Goal: Check status: Check status

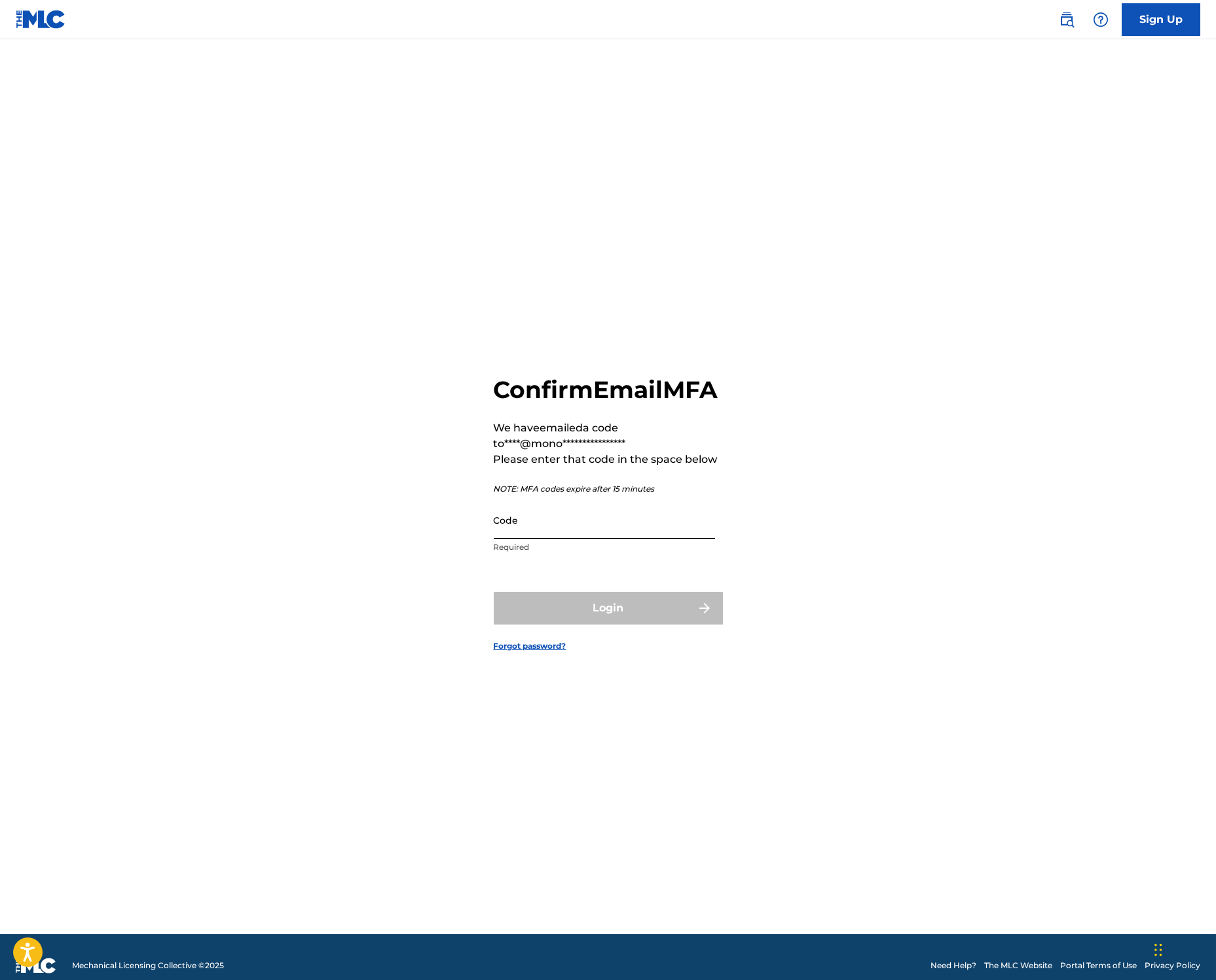
click at [590, 535] on input "Code" at bounding box center [604, 520] width 221 height 37
paste input "077210"
type input "077210"
click at [612, 625] on button "Login" at bounding box center [608, 608] width 229 height 33
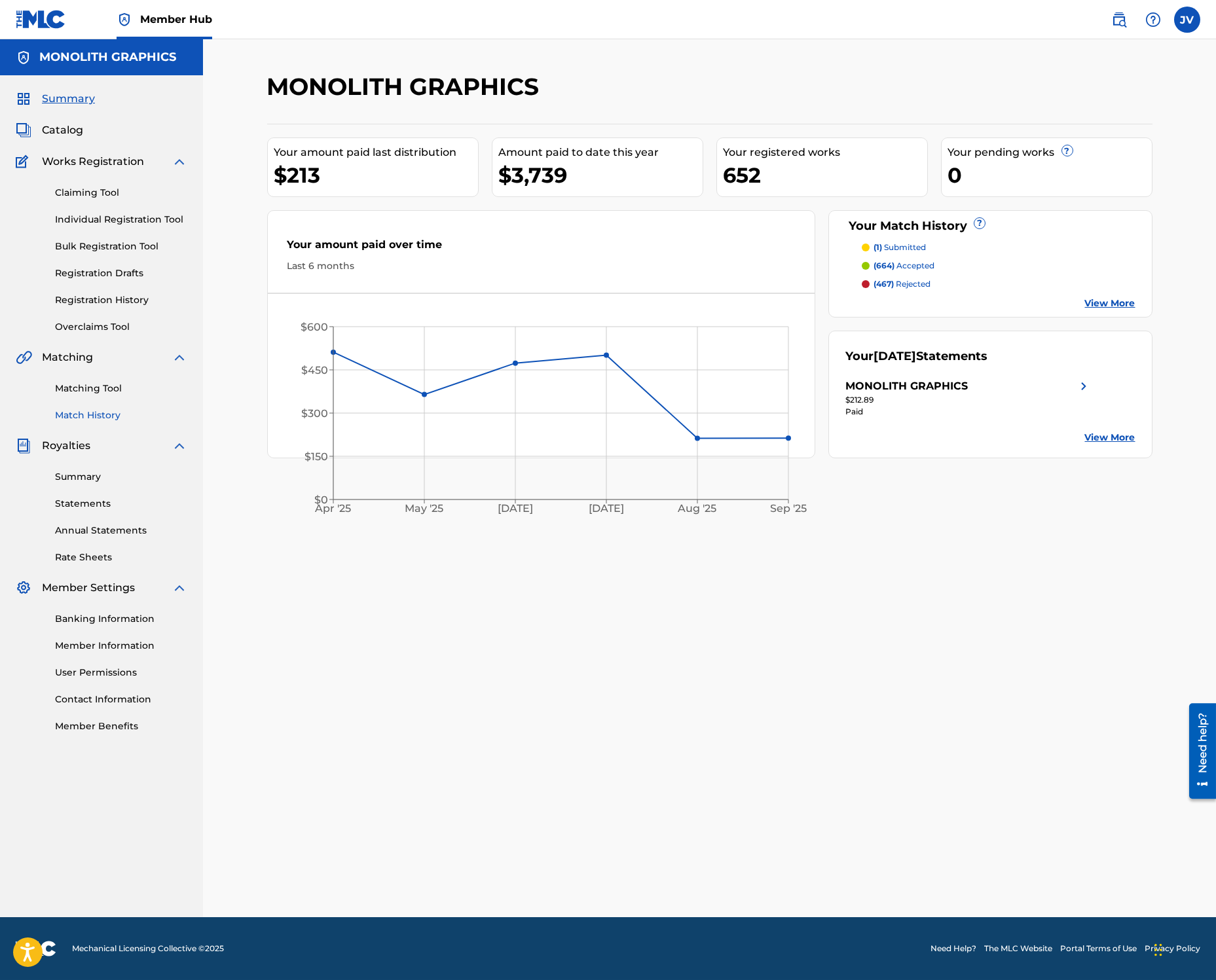
click at [95, 415] on link "Match History" at bounding box center [121, 415] width 132 height 14
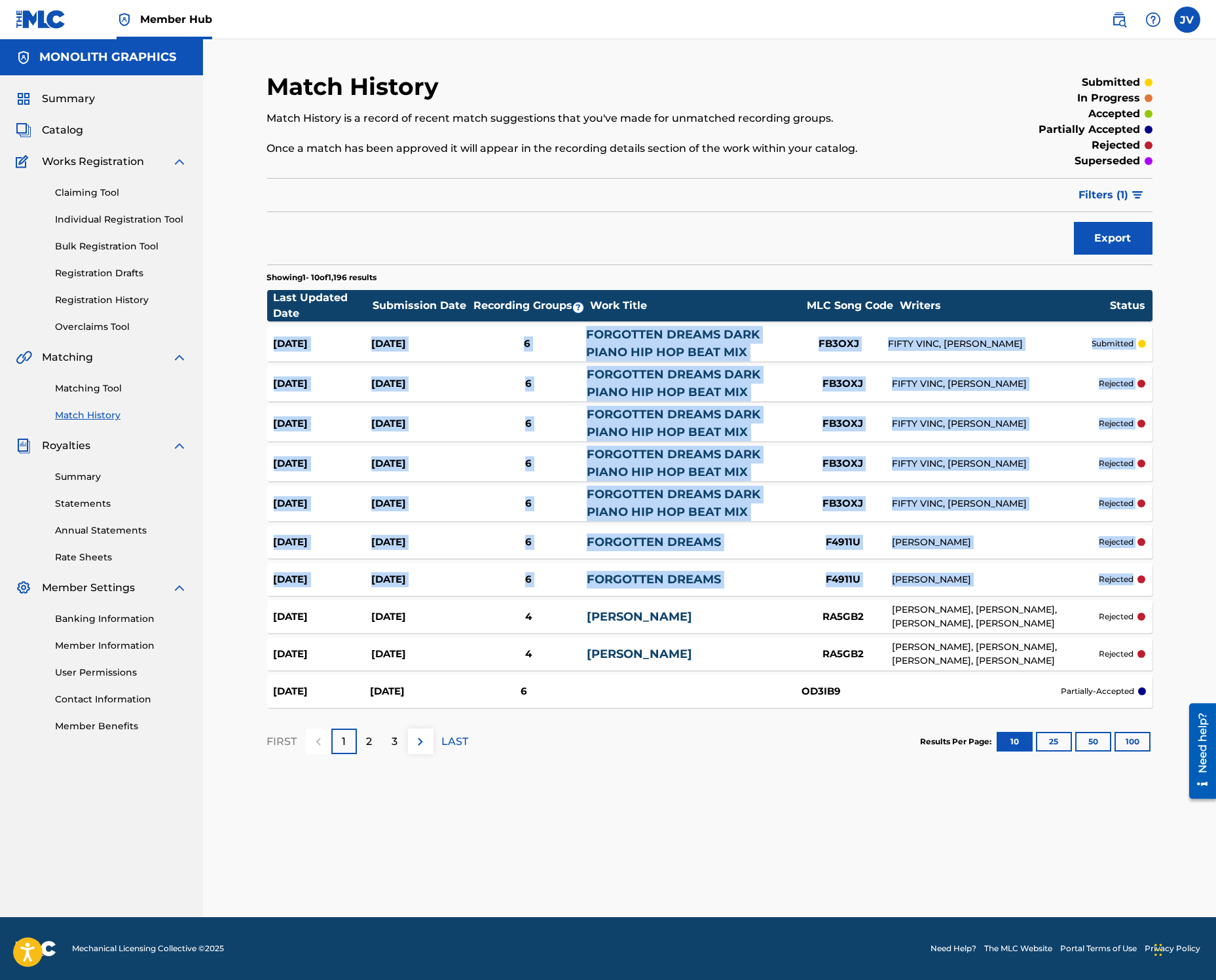
drag, startPoint x: 264, startPoint y: 338, endPoint x: 1165, endPoint y: 577, distance: 932.2
click at [1165, 577] on div "Match History Match History is a record of recent match suggestions that you've…" at bounding box center [710, 494] width 917 height 845
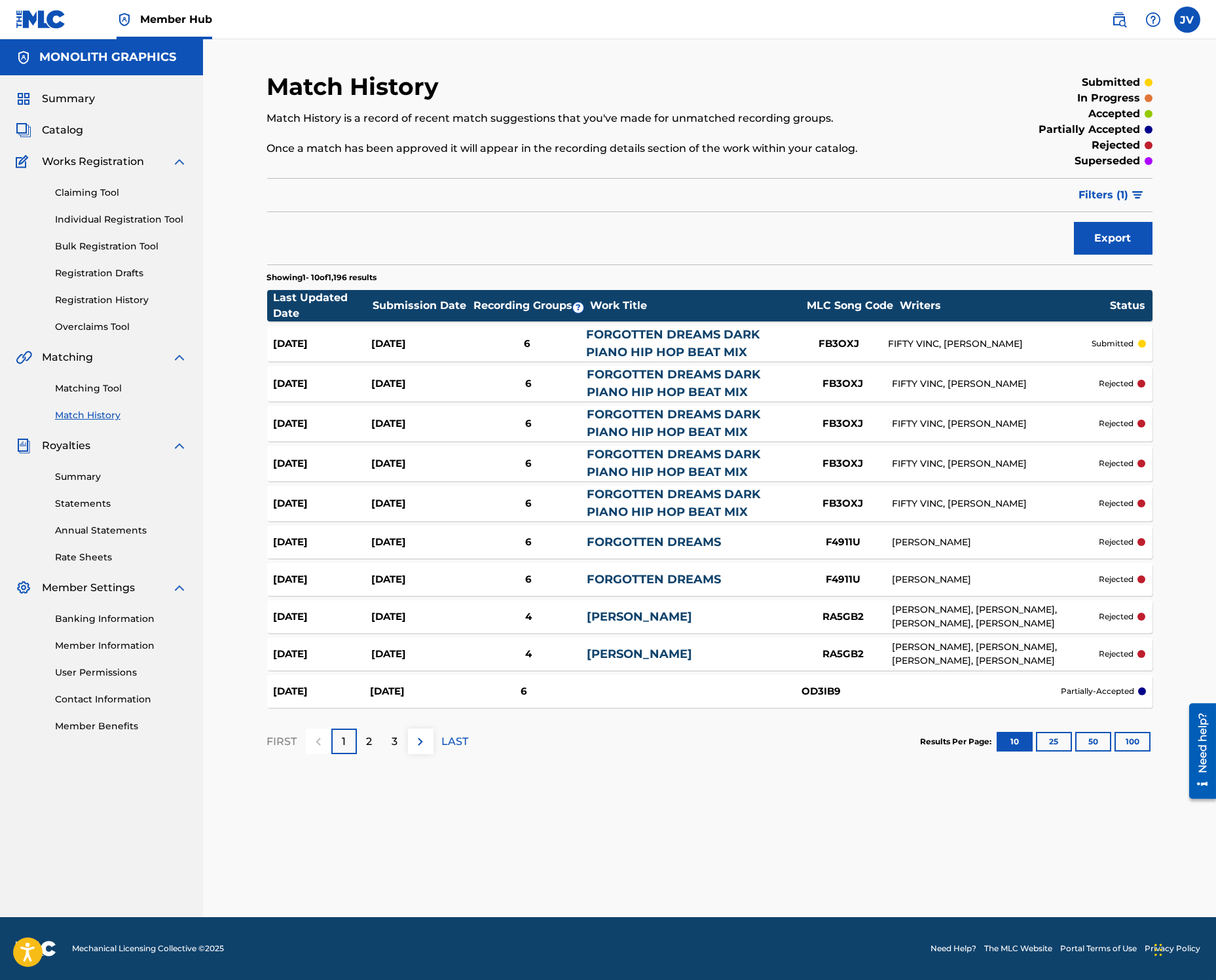
click at [1179, 576] on div "Match History Match History is a record of recent match suggestions that you've…" at bounding box center [710, 478] width 1013 height 878
drag, startPoint x: 583, startPoint y: 333, endPoint x: 783, endPoint y: 358, distance: 201.6
click at [783, 358] on div "[DATE] [DATE] 6 FORGOTTEN DREAMS DARK PIANO HIP HOP BEAT MIX FB3OXJ FIFTY VINC,…" at bounding box center [710, 343] width 886 height 35
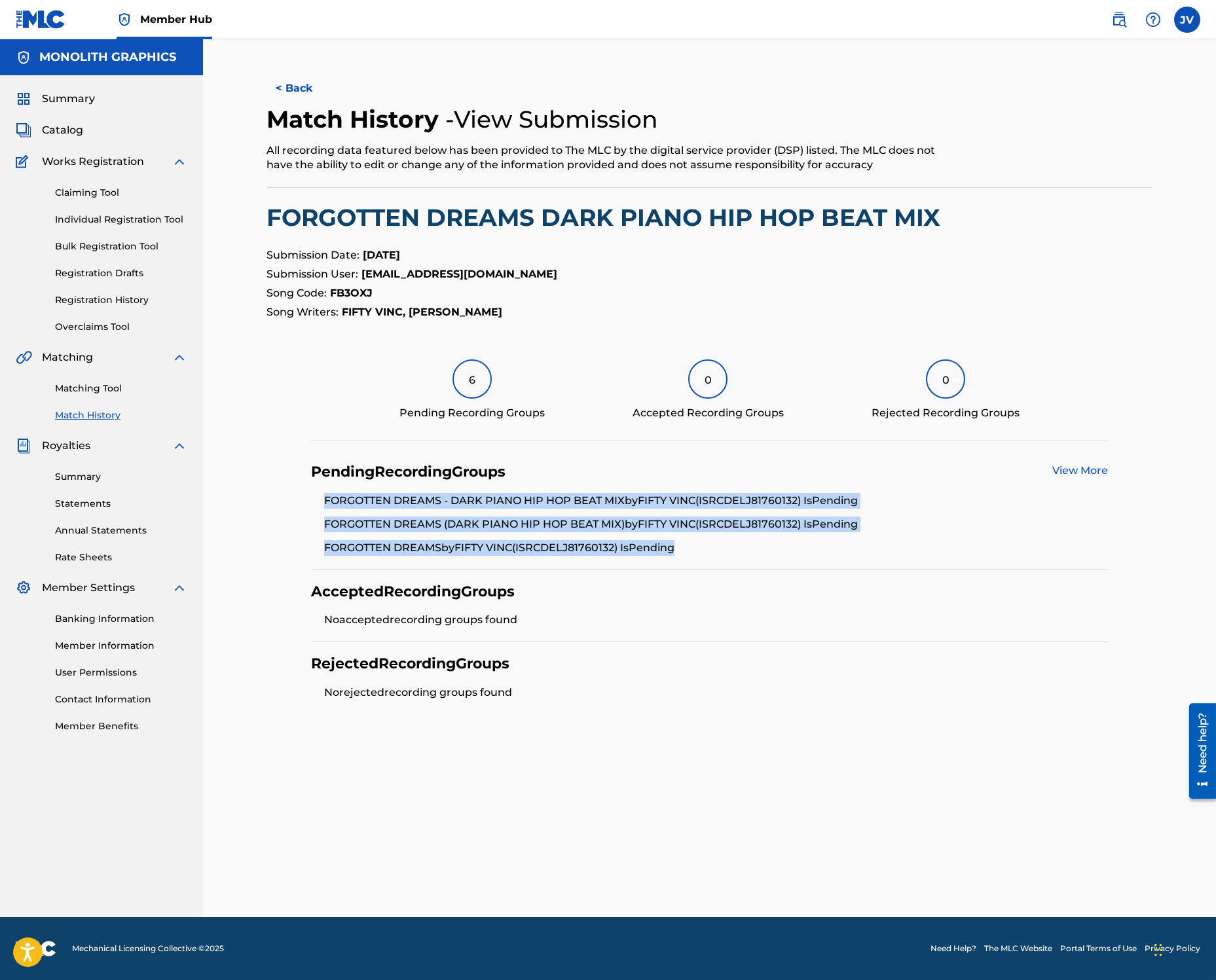
drag, startPoint x: 324, startPoint y: 499, endPoint x: 765, endPoint y: 550, distance: 443.9
click at [765, 550] on ul "FORGOTTEN DREAMS - DARK PIANO HIP HOP BEAT MIX by FIFTY VINC (ISRC DELJ81760132…" at bounding box center [709, 524] width 797 height 63
copy ul "FORGOTTEN DREAMS - DARK PIANO HIP HOP BEAT MIX by FIFTY VINC (ISRC DELJ81760132…"
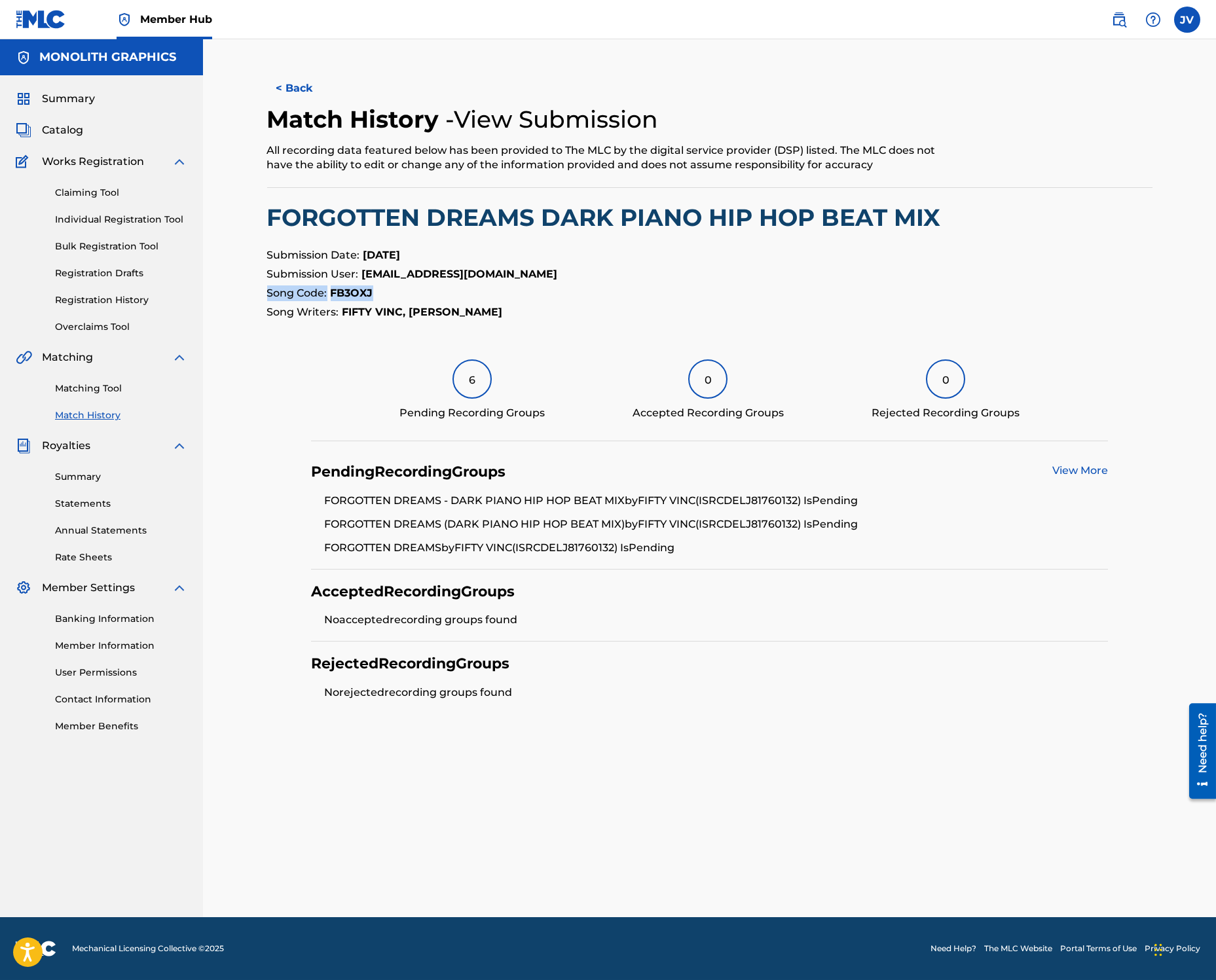
drag, startPoint x: 378, startPoint y: 292, endPoint x: 261, endPoint y: 293, distance: 117.0
click at [261, 293] on div "< Back Match History - View Submission All recording data featured below has be…" at bounding box center [710, 494] width 917 height 845
copy p "Song Code: FB3OXJ"
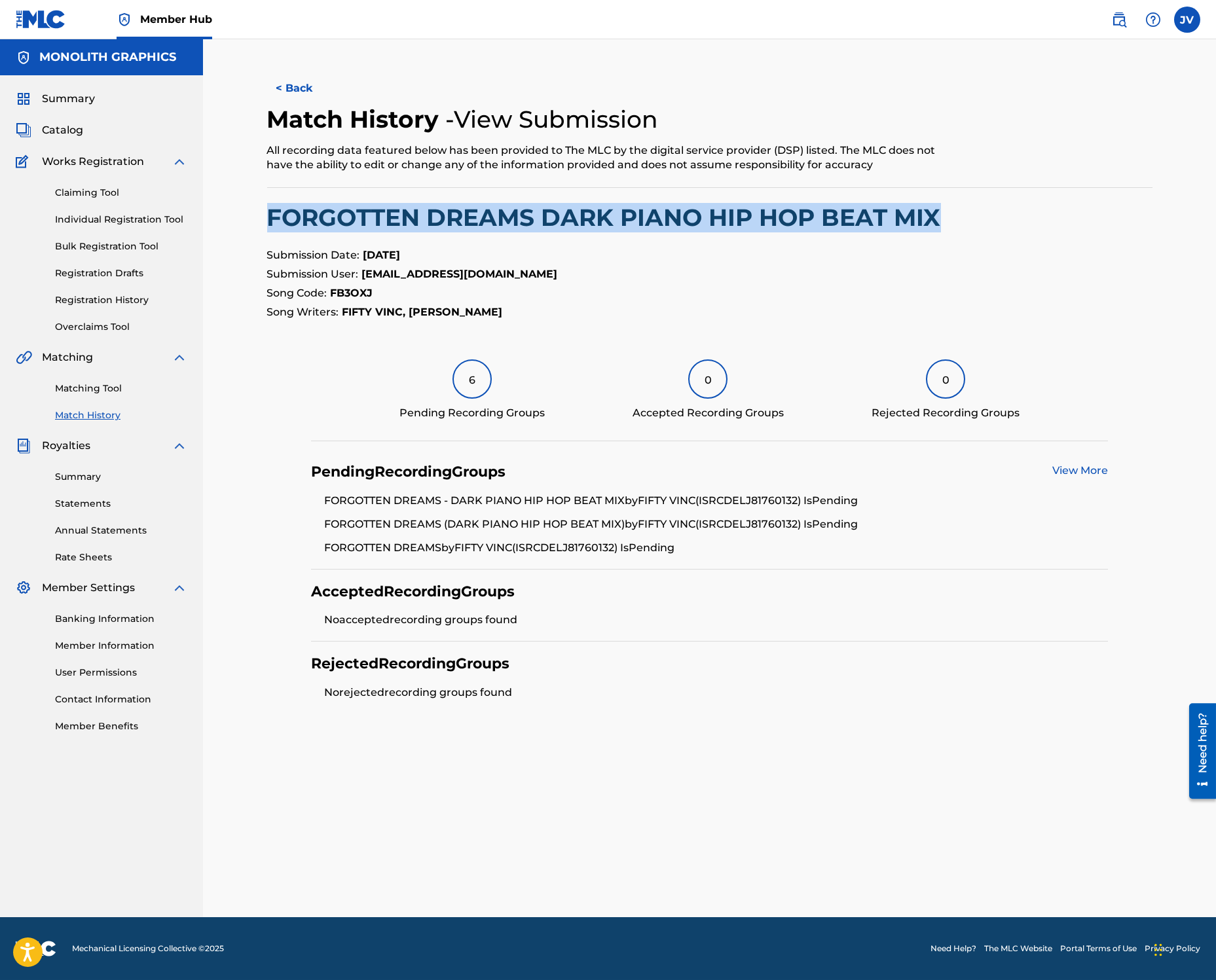
drag, startPoint x: 227, startPoint y: 215, endPoint x: 1055, endPoint y: 214, distance: 828.0
click at [1055, 214] on div "< Back Match History - View Submission All recording data featured below has be…" at bounding box center [710, 478] width 1013 height 878
copy h2 "FORGOTTEN DREAMS DARK PIANO HIP HOP BEAT MIX"
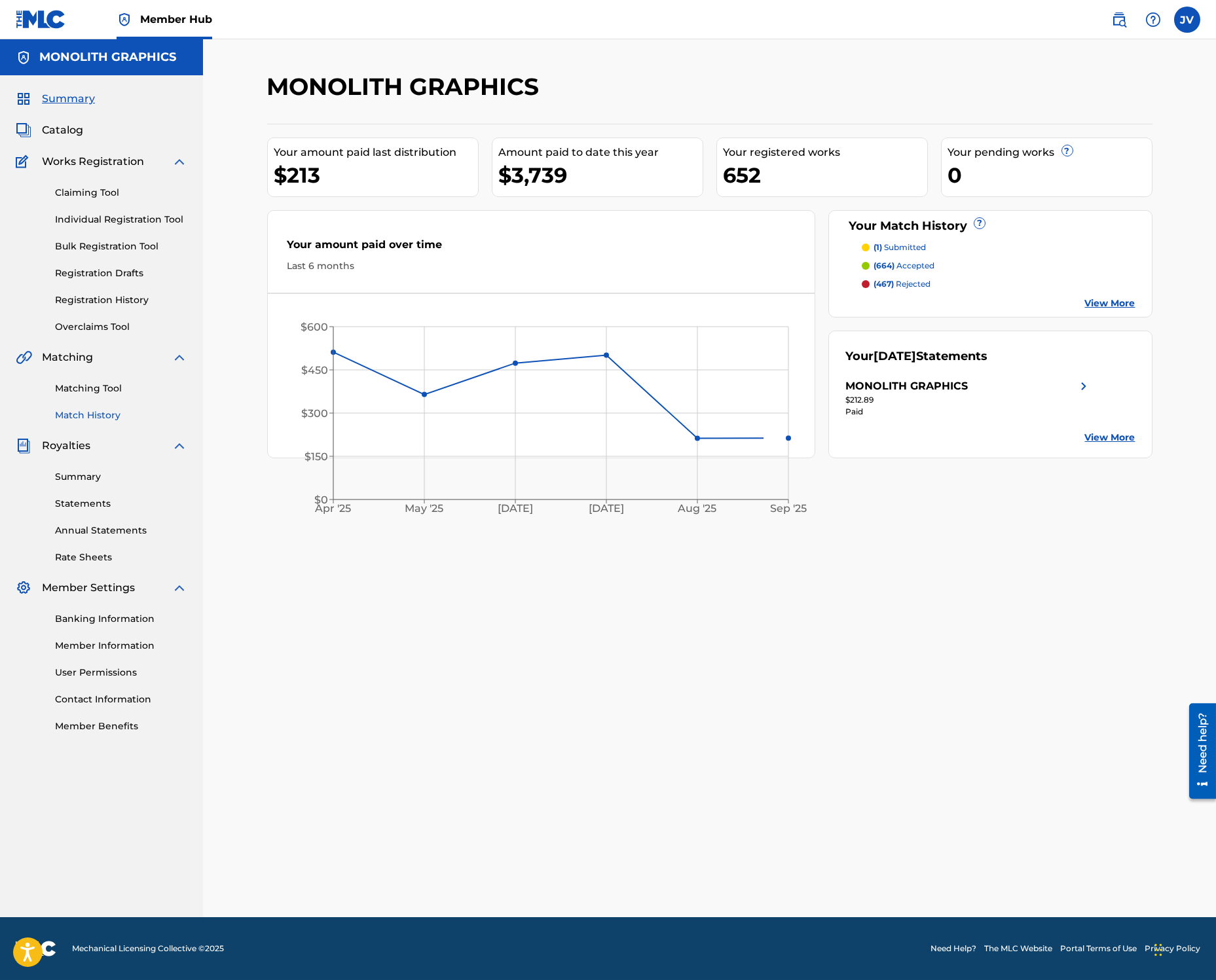
click at [98, 419] on link "Match History" at bounding box center [121, 415] width 132 height 14
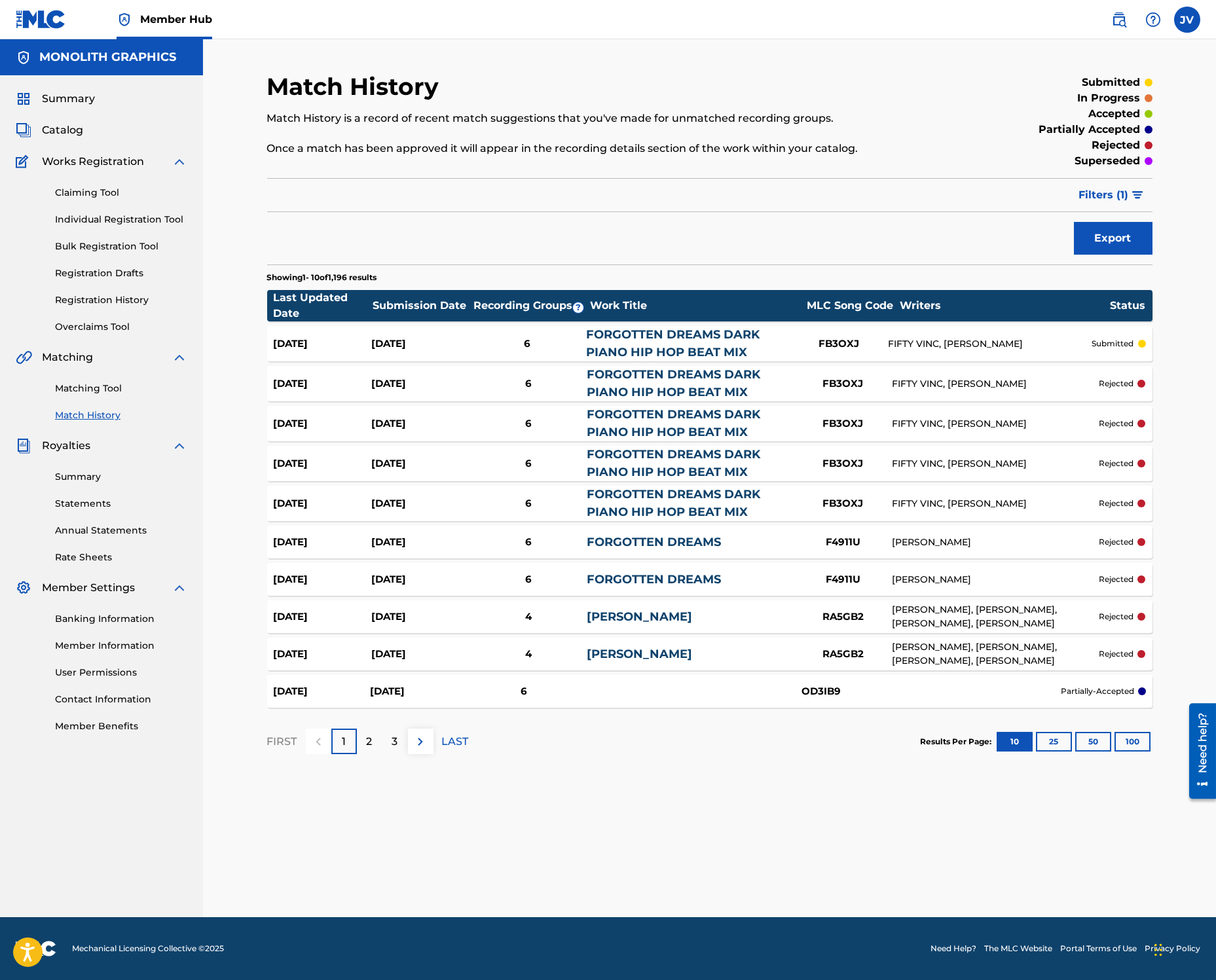
click at [616, 350] on link "FORGOTTEN DREAMS DARK PIANO HIP HOP BEAT MIX" at bounding box center [673, 343] width 173 height 32
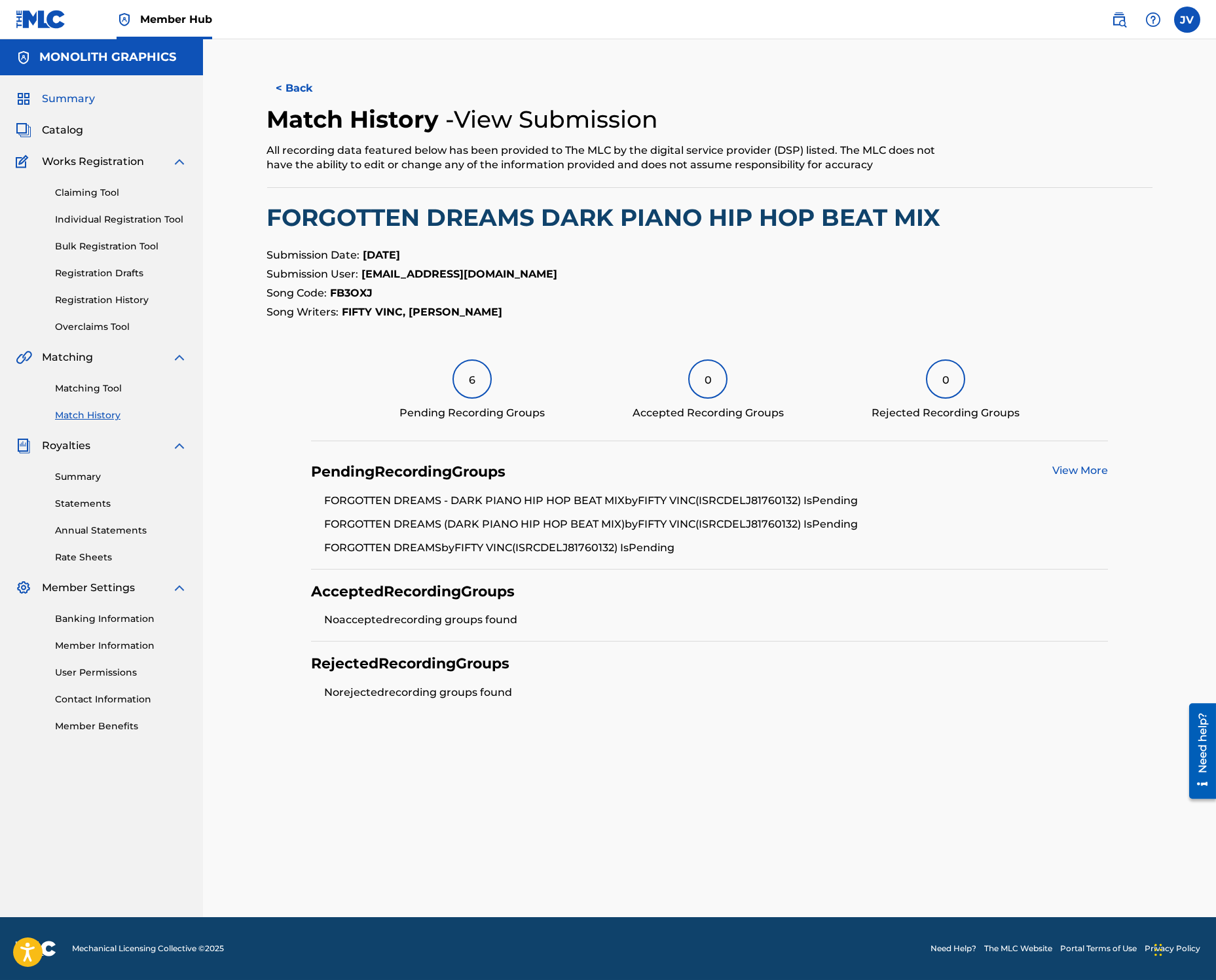
click at [71, 100] on span "Summary" at bounding box center [69, 99] width 53 height 15
